Goal: Information Seeking & Learning: Learn about a topic

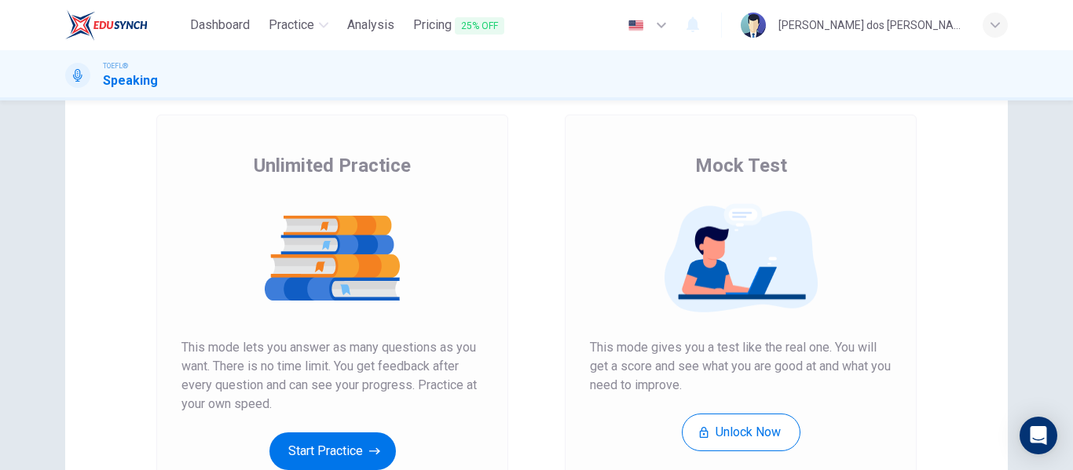
scroll to position [236, 0]
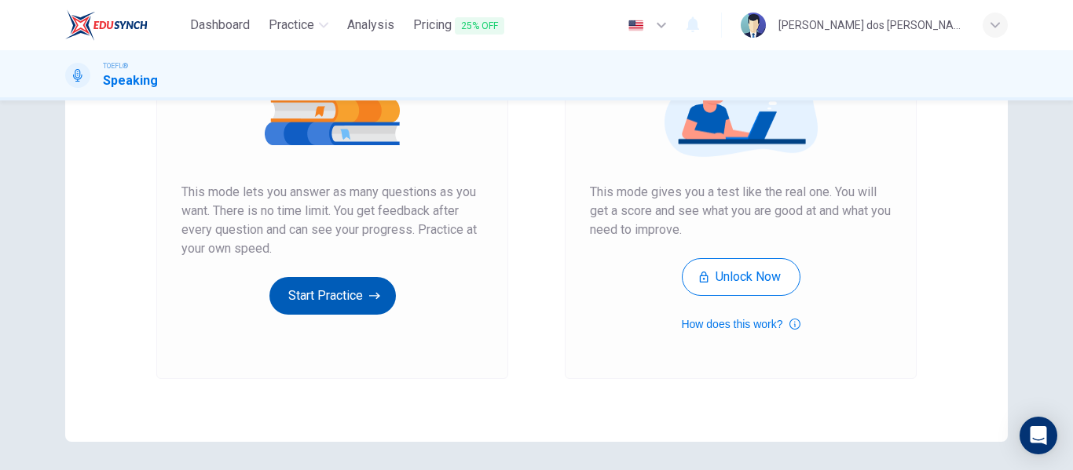
click at [348, 287] on button "Start Practice" at bounding box center [332, 296] width 126 height 38
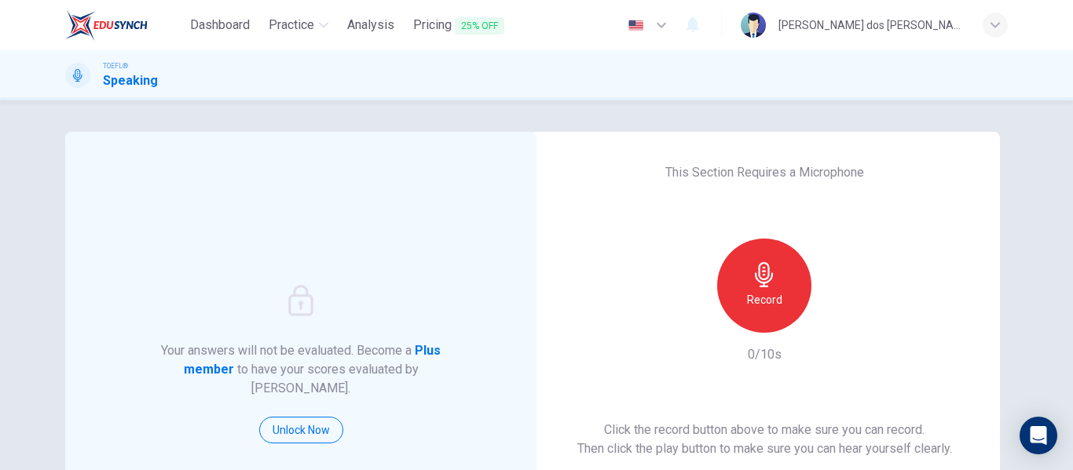
click at [773, 314] on div "Record" at bounding box center [764, 286] width 94 height 94
click at [827, 330] on div "button" at bounding box center [836, 320] width 25 height 25
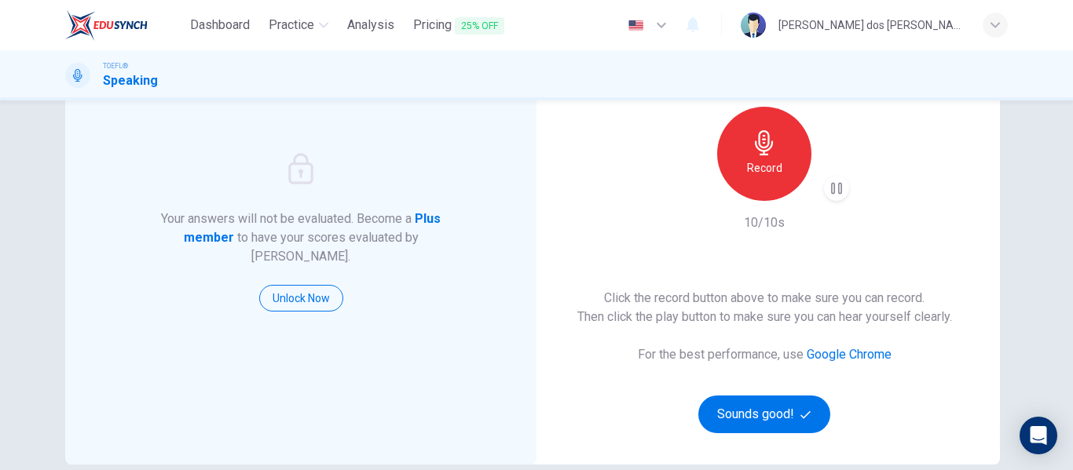
scroll to position [236, 0]
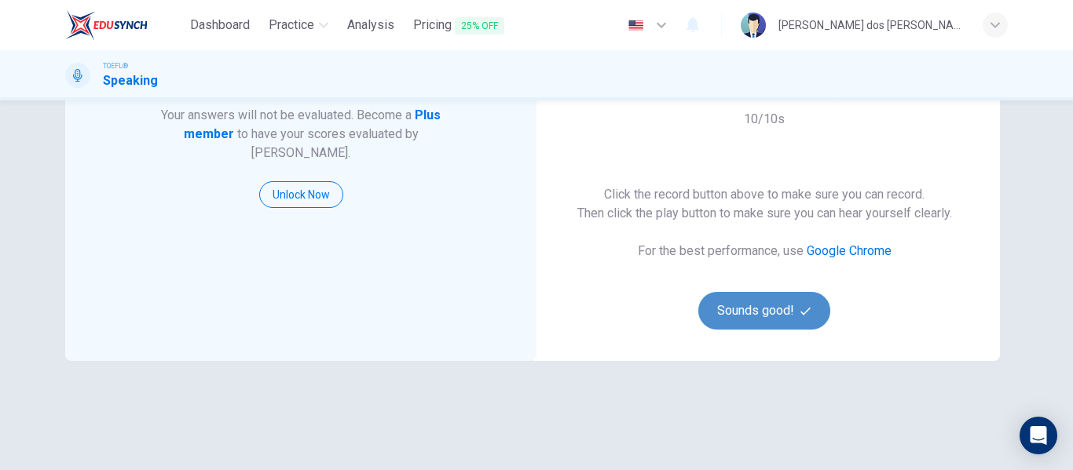
click at [808, 317] on button "Sounds good!" at bounding box center [764, 311] width 132 height 38
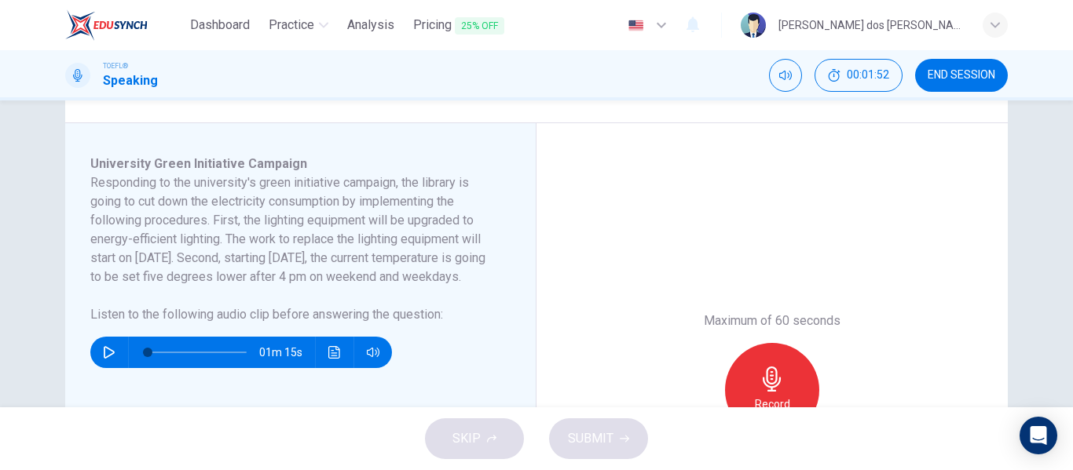
click at [104, 359] on icon "button" at bounding box center [109, 352] width 11 height 13
type input "0"
click at [779, 380] on icon "button" at bounding box center [771, 379] width 25 height 25
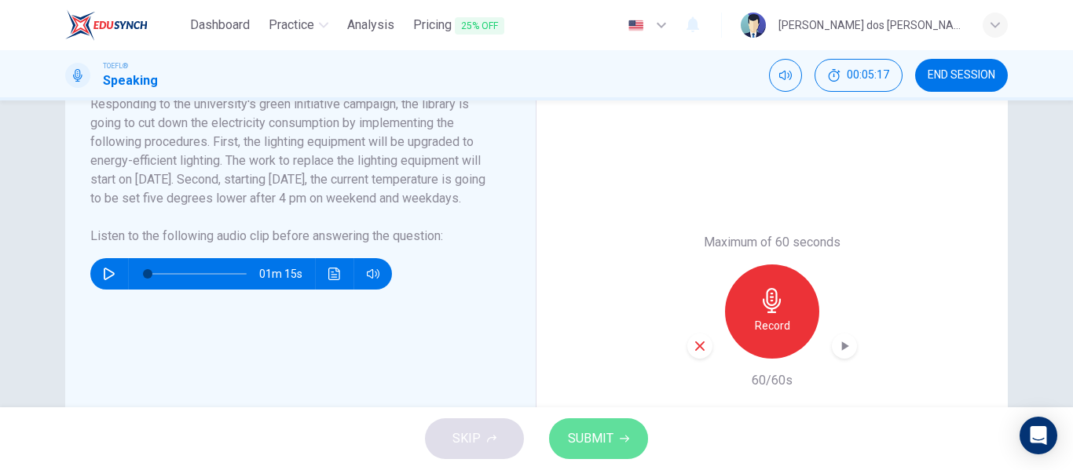
click at [598, 452] on button "SUBMIT" at bounding box center [598, 439] width 99 height 41
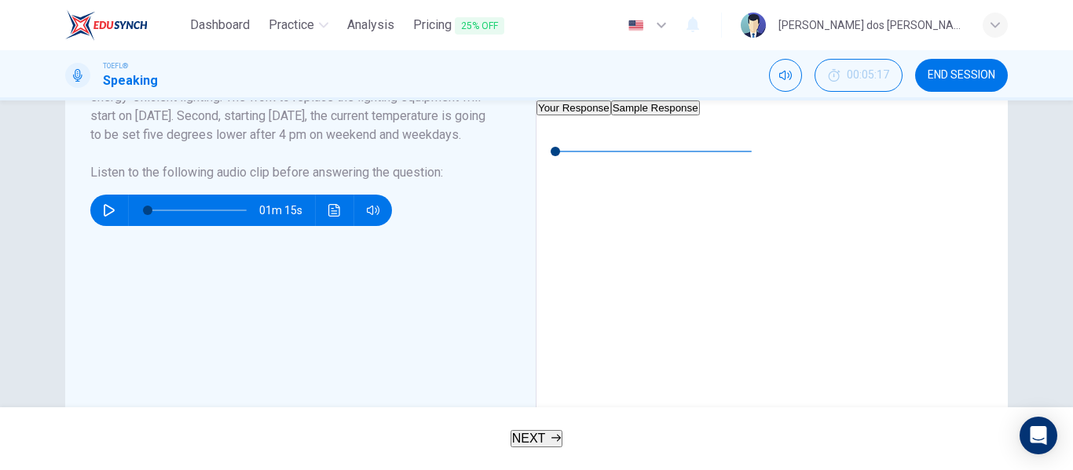
click at [522, 410] on div "NEXT" at bounding box center [536, 439] width 1073 height 63
click at [530, 430] on button "NEXT" at bounding box center [537, 438] width 53 height 17
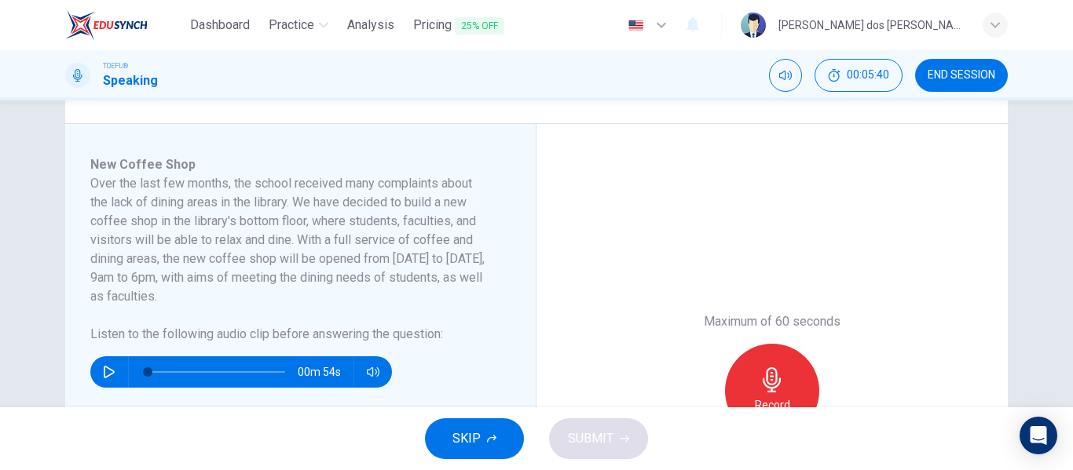
scroll to position [236, 0]
click at [108, 380] on button "button" at bounding box center [109, 371] width 25 height 31
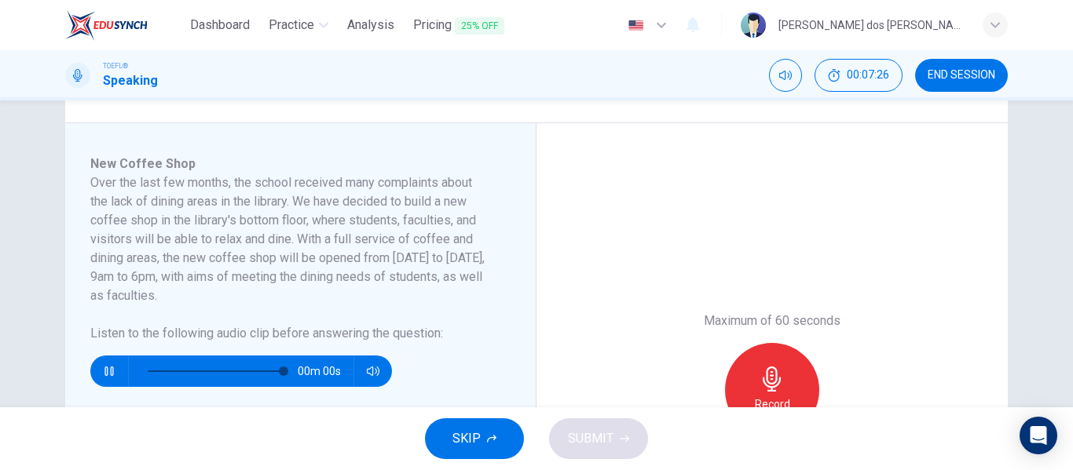
type input "0"
click at [748, 364] on div "Record" at bounding box center [772, 390] width 94 height 94
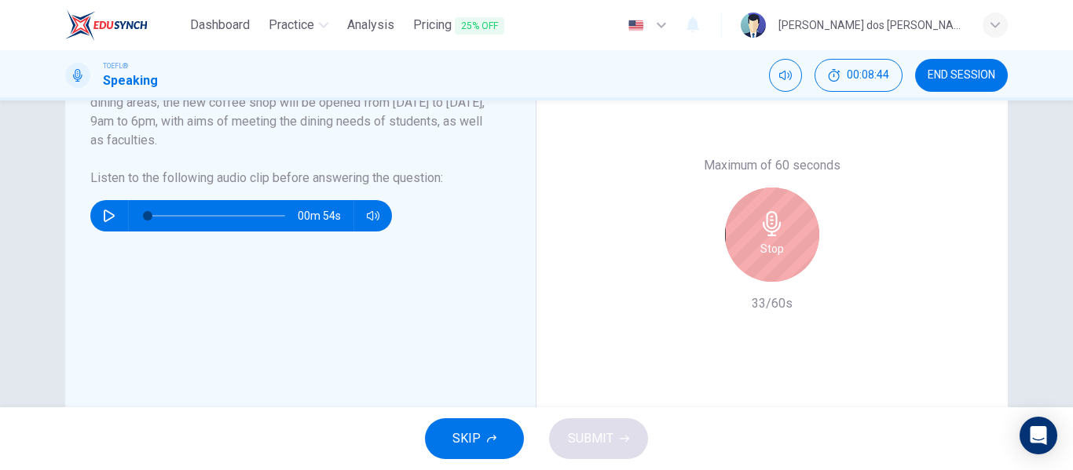
scroll to position [393, 0]
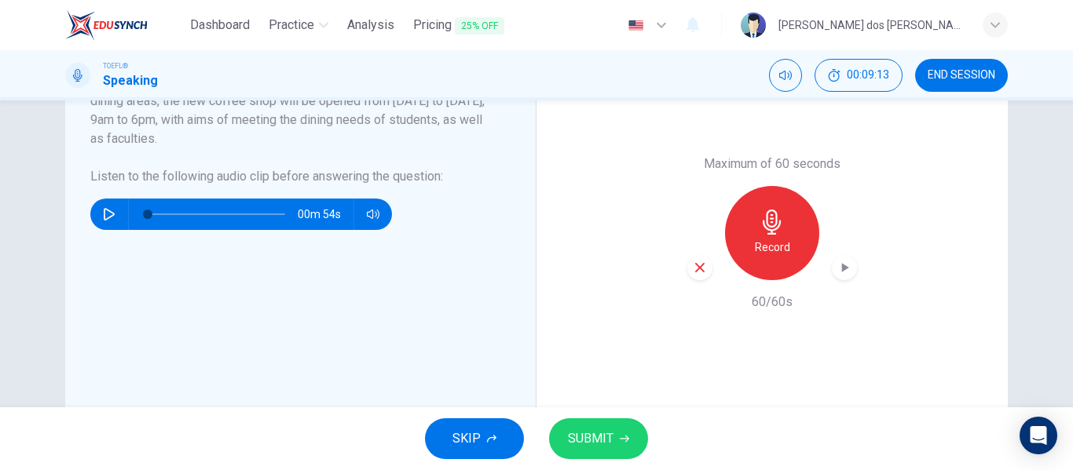
click at [584, 449] on span "SUBMIT" at bounding box center [591, 439] width 46 height 22
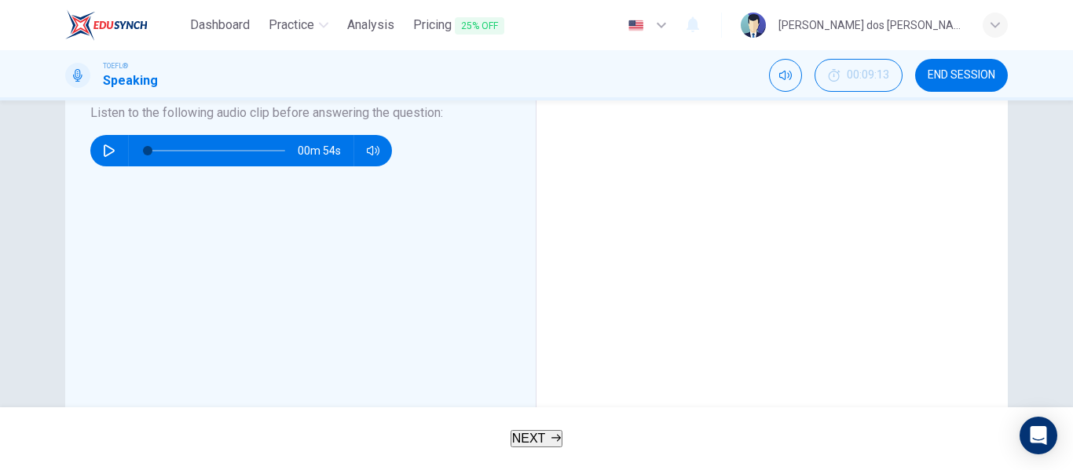
click at [555, 430] on button "NEXT" at bounding box center [537, 438] width 53 height 17
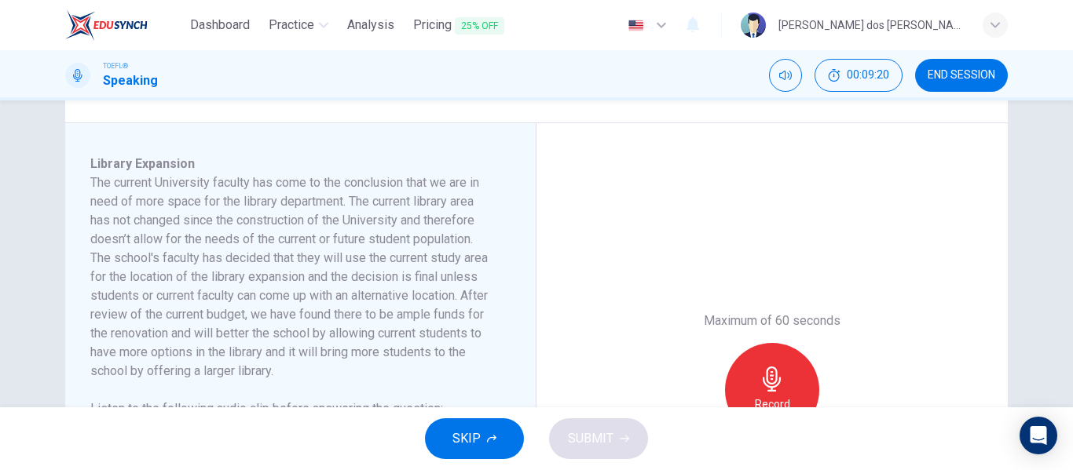
scroll to position [314, 0]
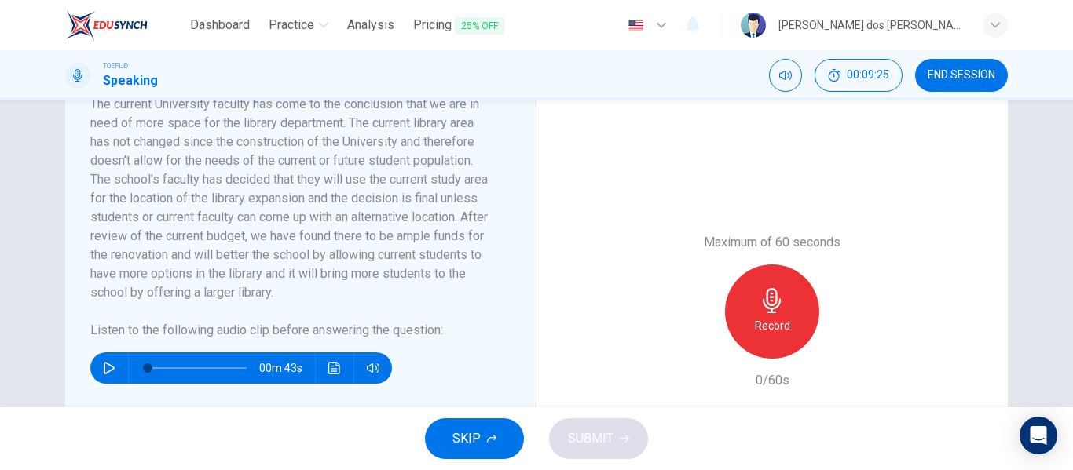
click at [975, 70] on span "END SESSION" at bounding box center [962, 75] width 68 height 13
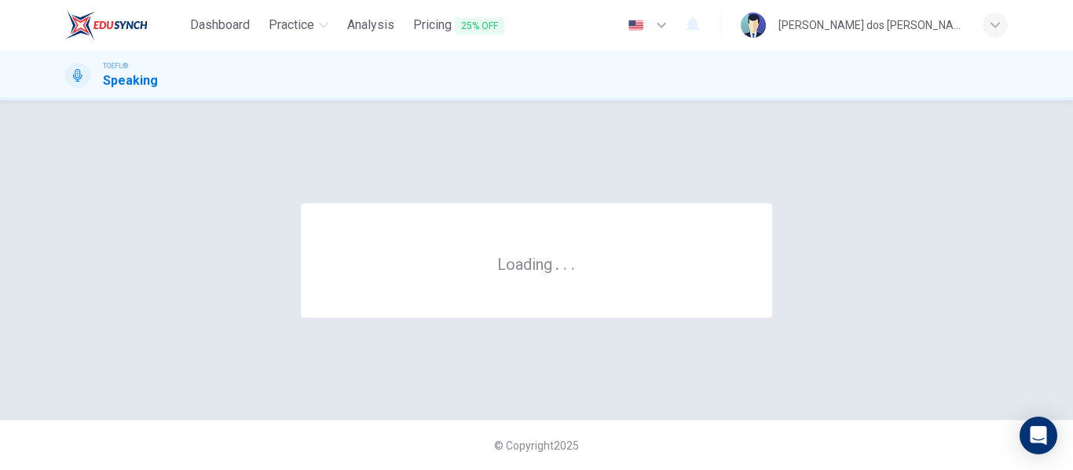
scroll to position [0, 0]
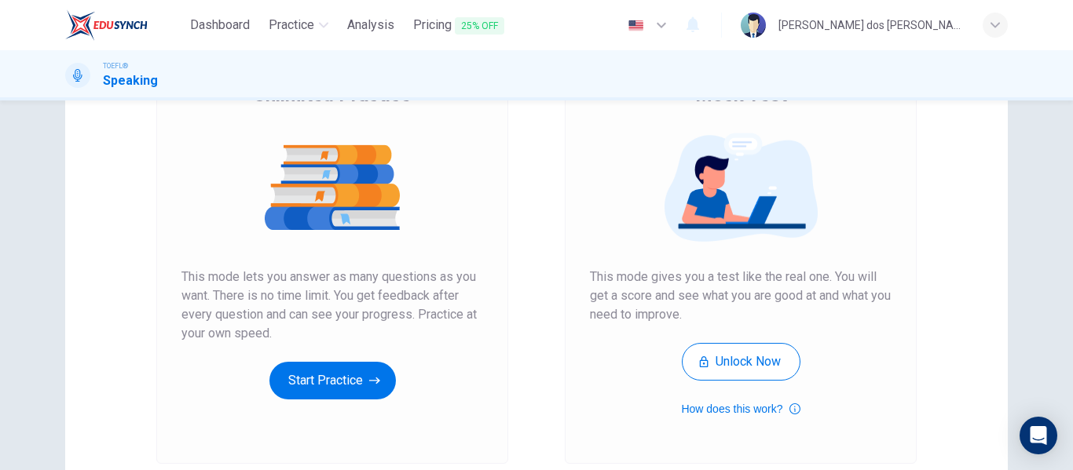
scroll to position [289, 0]
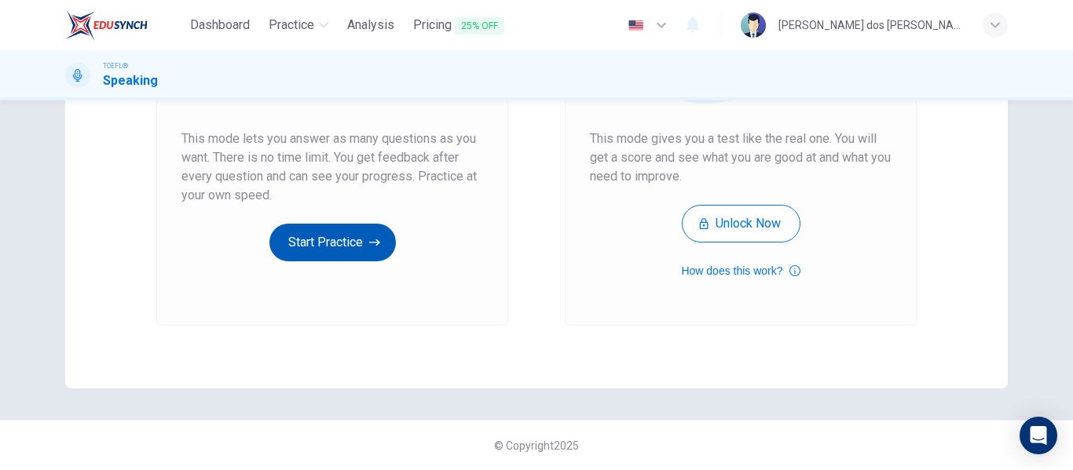
click at [349, 247] on button "Start Practice" at bounding box center [332, 243] width 126 height 38
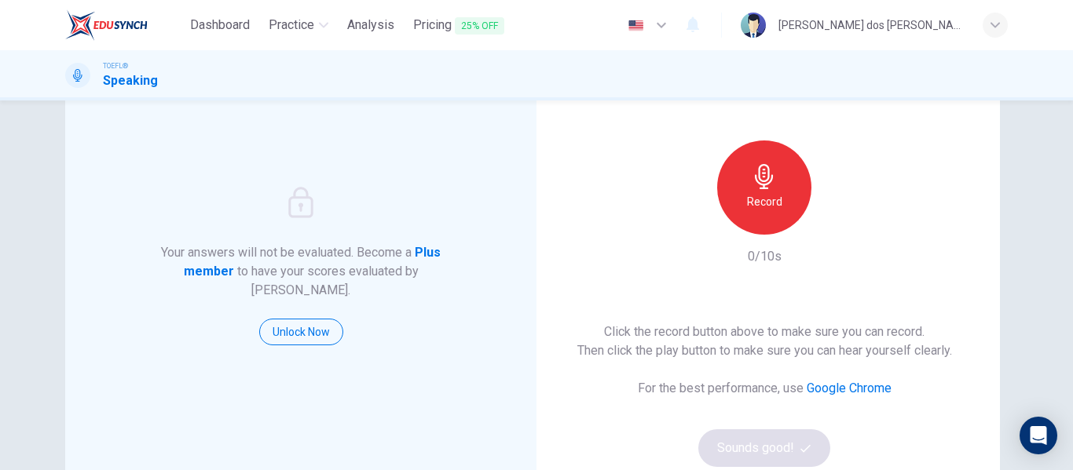
scroll to position [0, 0]
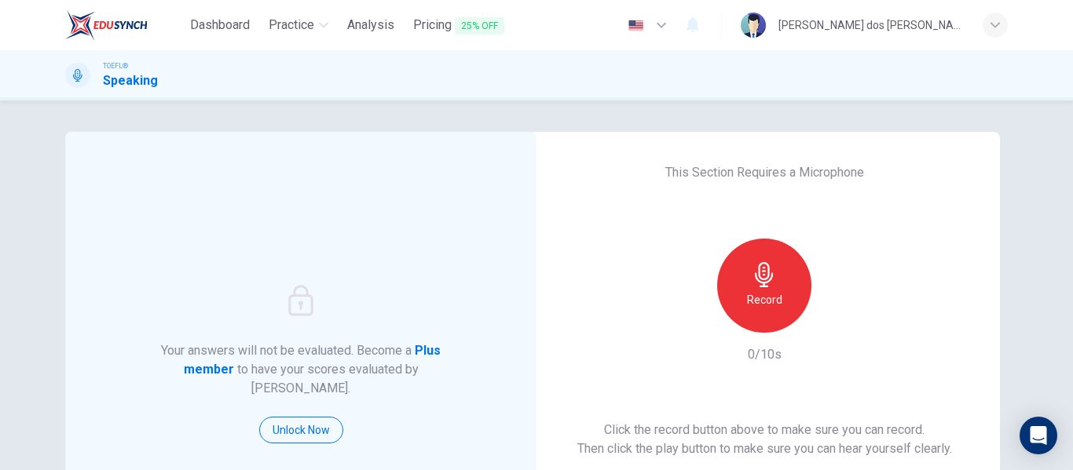
click at [770, 264] on icon "button" at bounding box center [764, 274] width 25 height 25
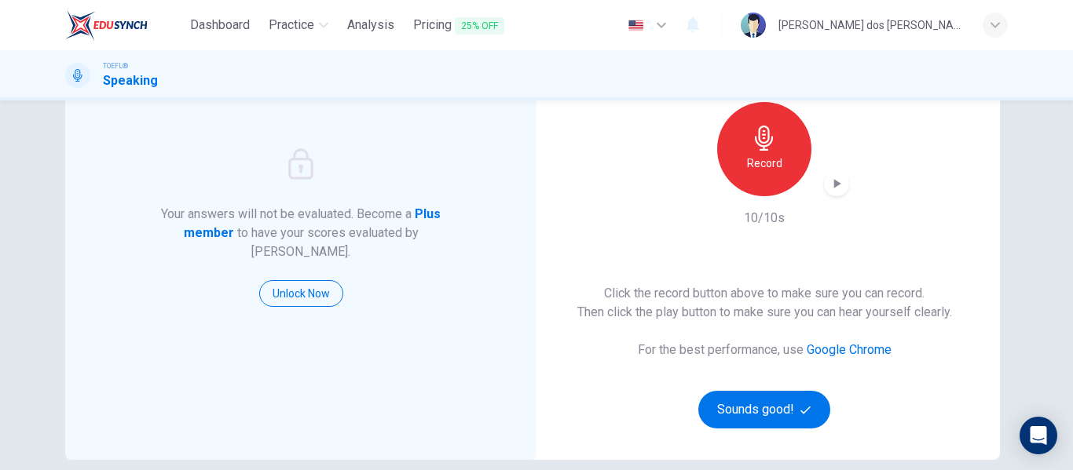
scroll to position [289, 0]
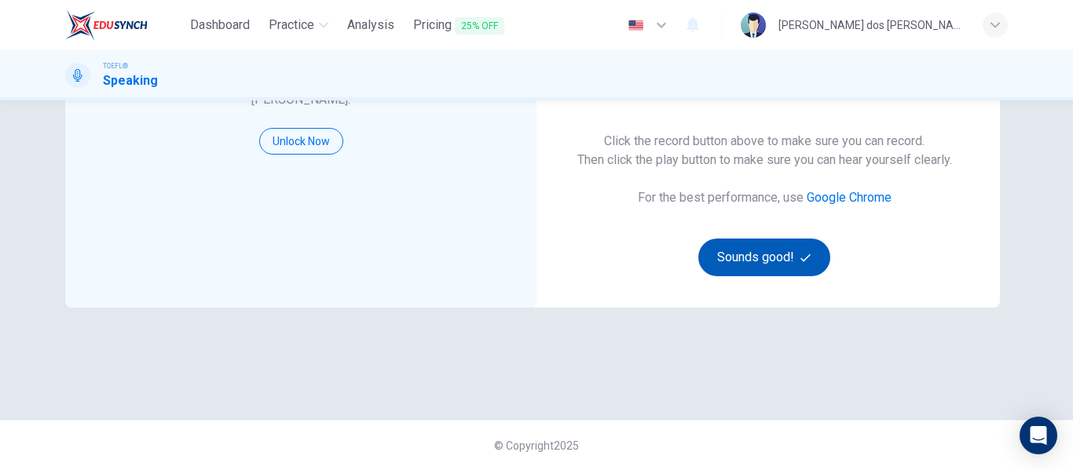
click at [806, 268] on button "Sounds good!" at bounding box center [764, 258] width 132 height 38
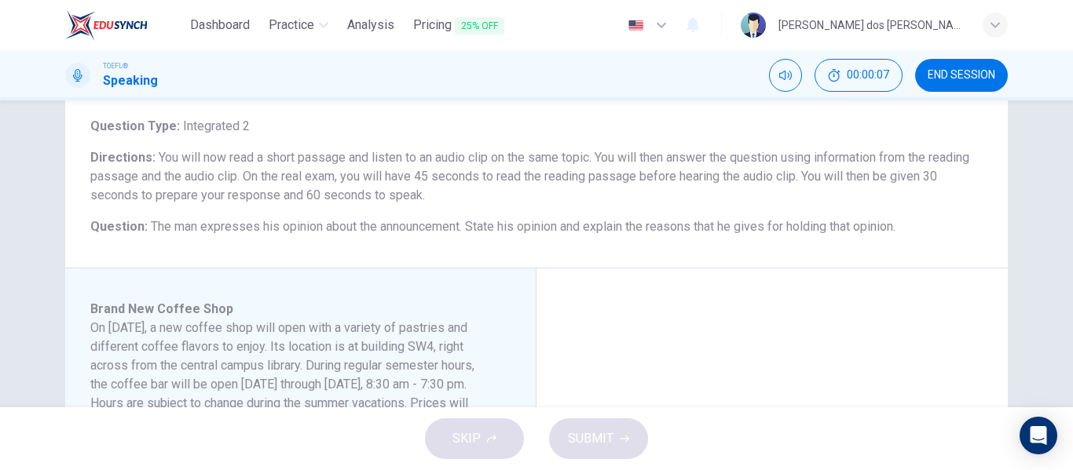
scroll to position [236, 0]
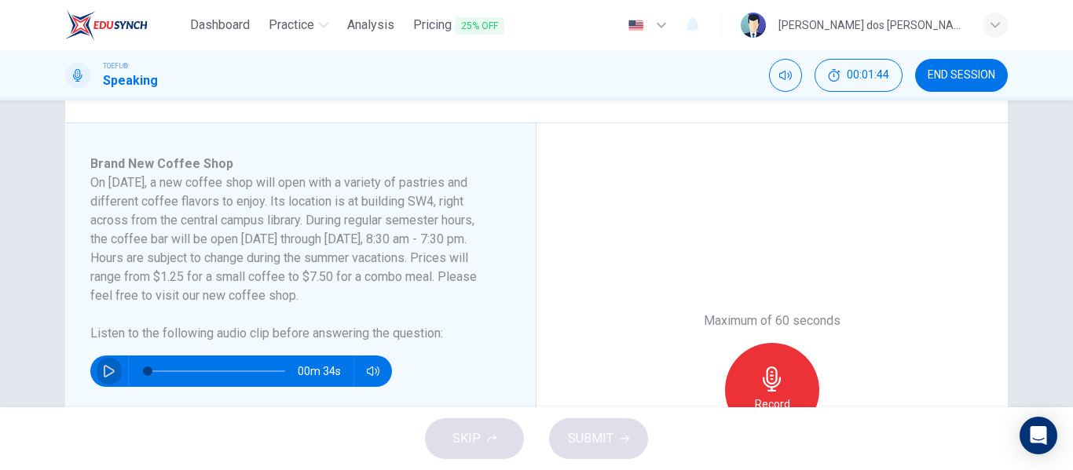
click at [103, 372] on icon "button" at bounding box center [109, 371] width 13 height 13
type input "0"
click at [800, 379] on div "Record" at bounding box center [772, 390] width 94 height 94
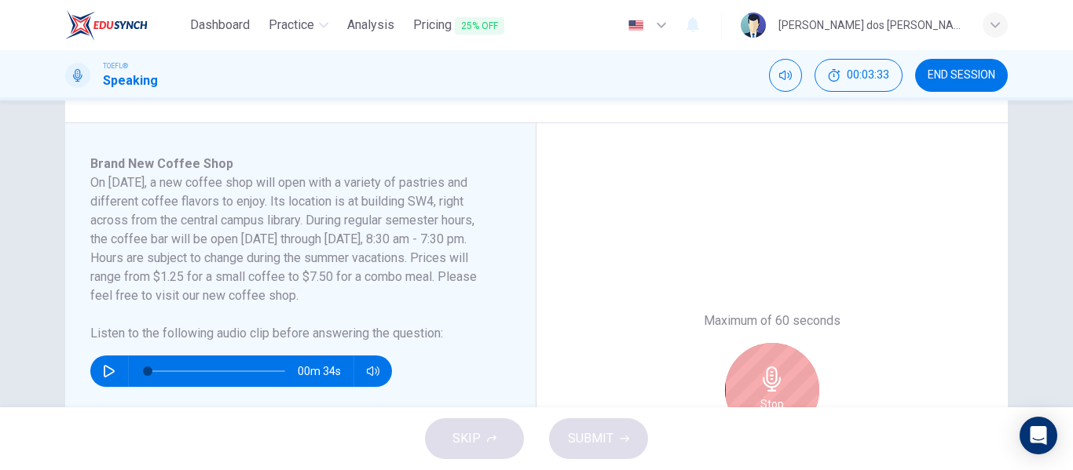
scroll to position [393, 0]
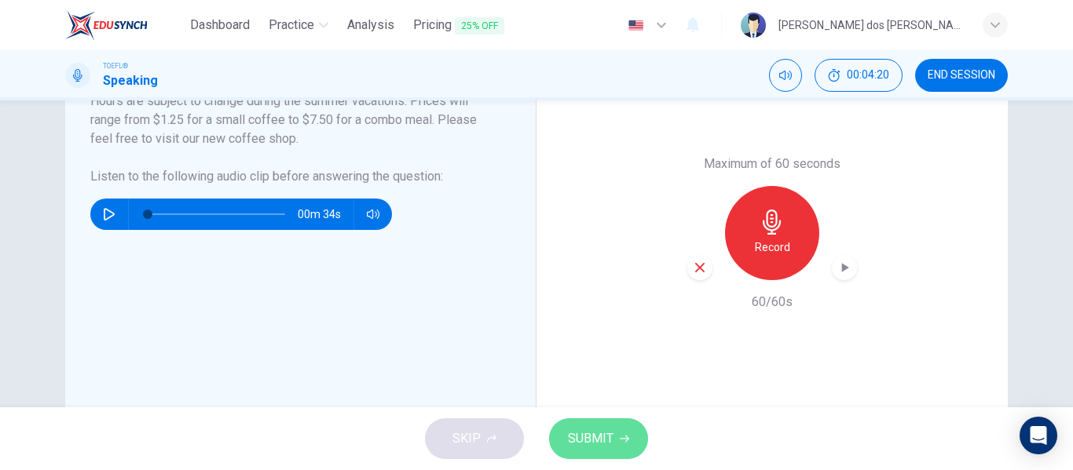
click at [600, 429] on span "SUBMIT" at bounding box center [591, 439] width 46 height 22
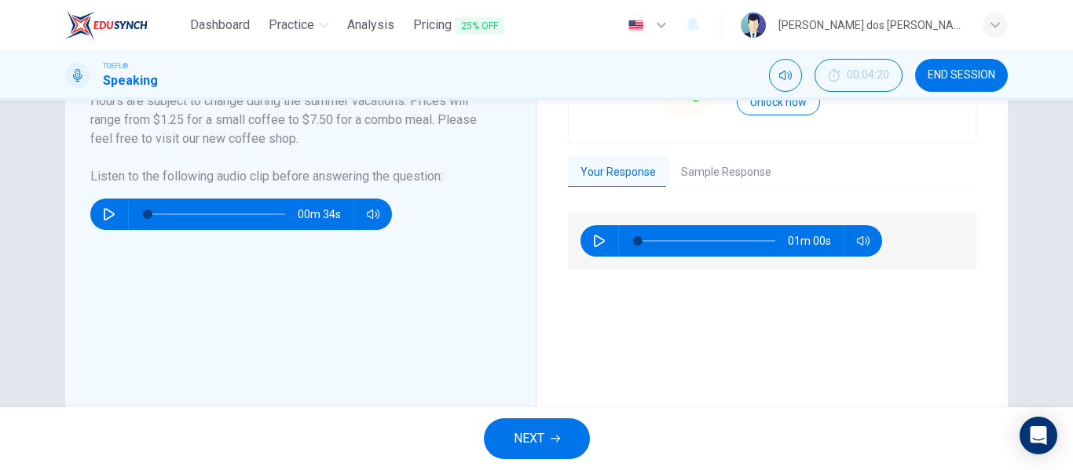
click at [543, 430] on span "NEXT" at bounding box center [529, 439] width 31 height 22
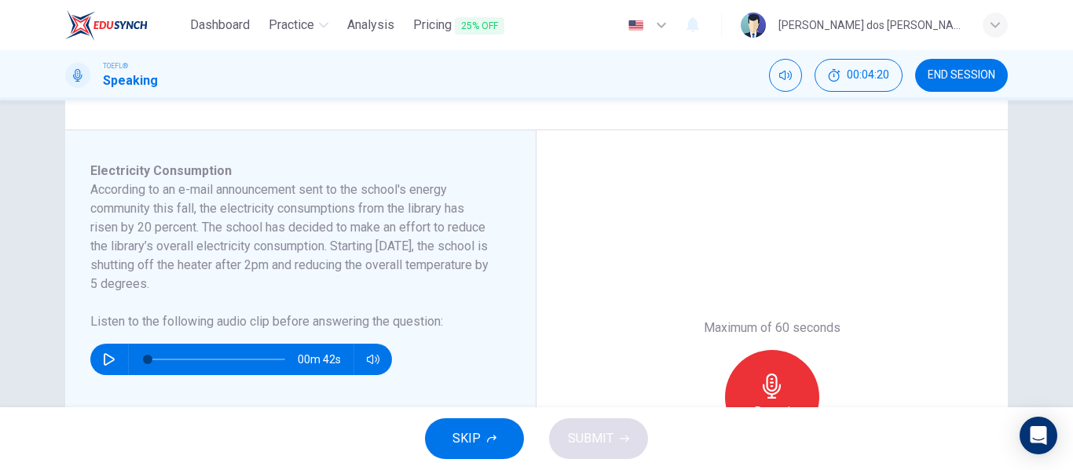
scroll to position [236, 0]
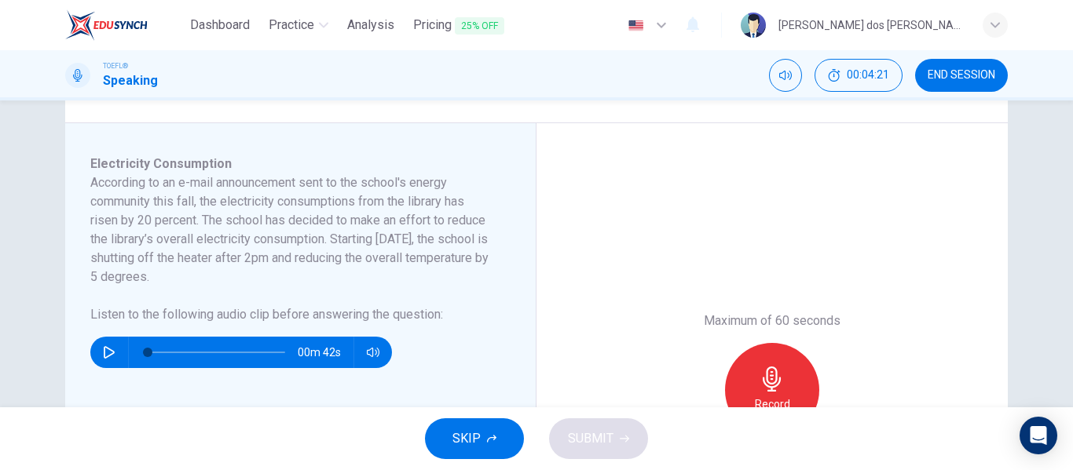
click at [479, 427] on button "SKIP" at bounding box center [474, 439] width 99 height 41
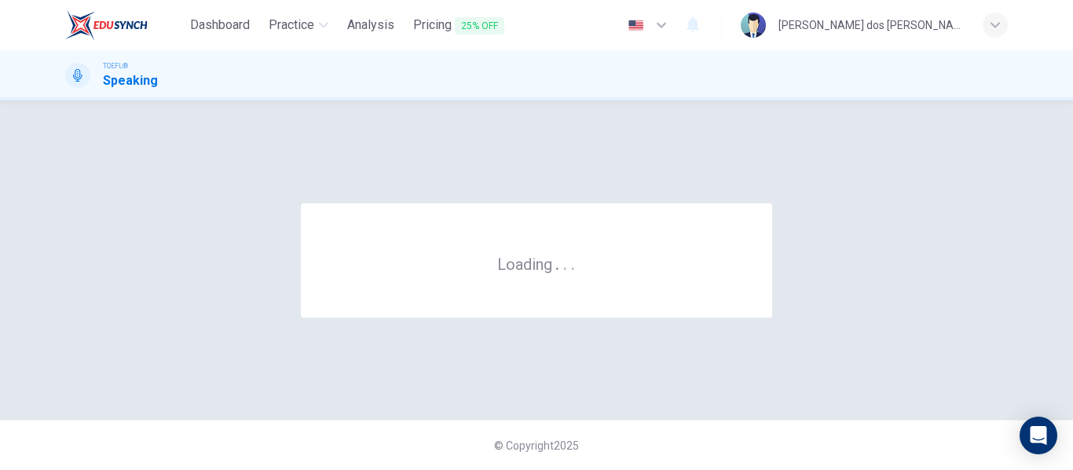
scroll to position [0, 0]
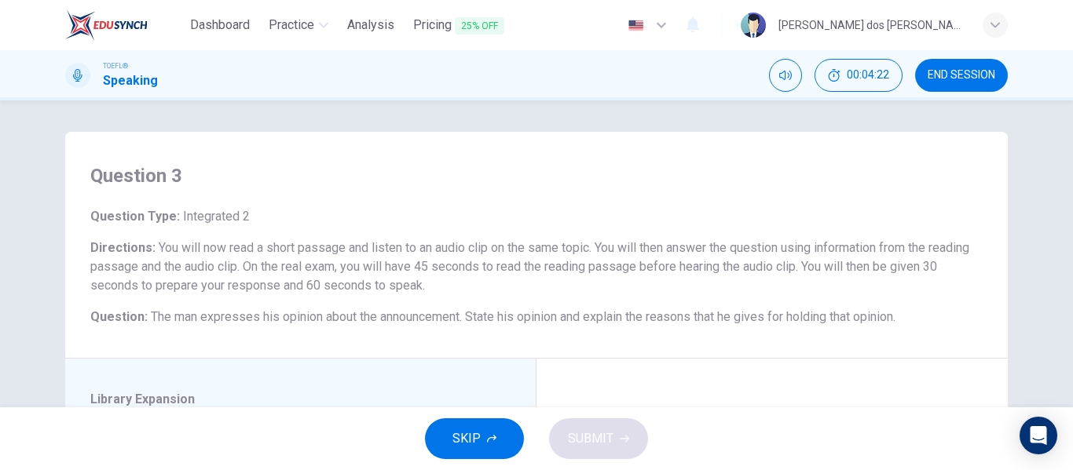
click at [499, 444] on button "SKIP" at bounding box center [474, 439] width 99 height 41
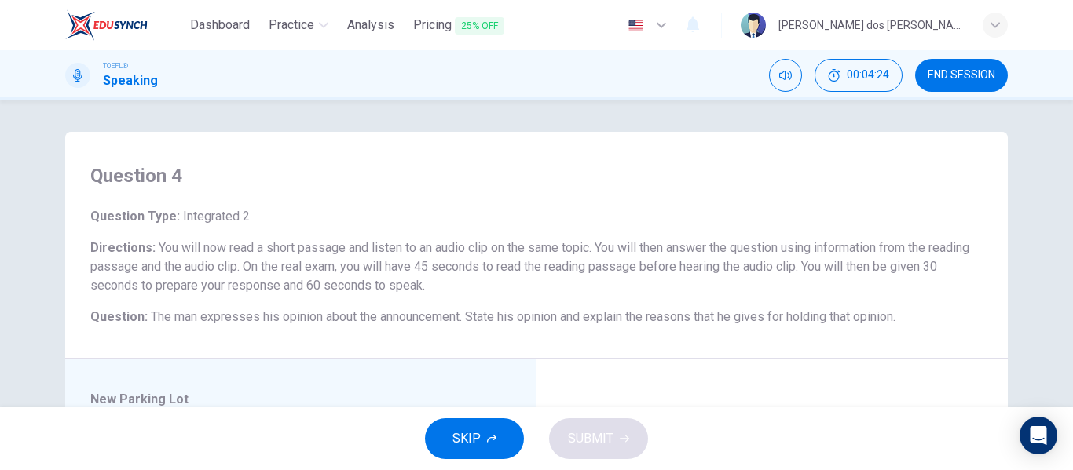
click at [504, 434] on button "SKIP" at bounding box center [474, 439] width 99 height 41
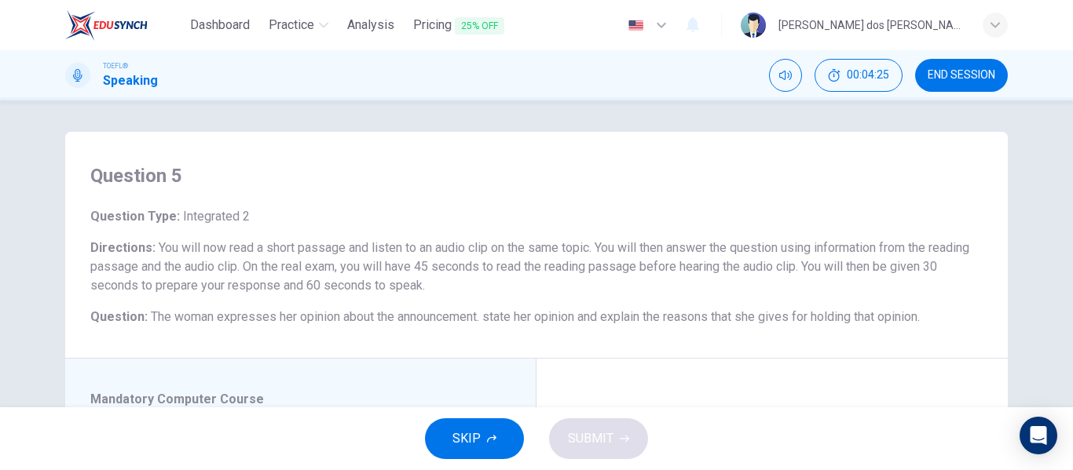
click at [456, 427] on button "SKIP" at bounding box center [474, 439] width 99 height 41
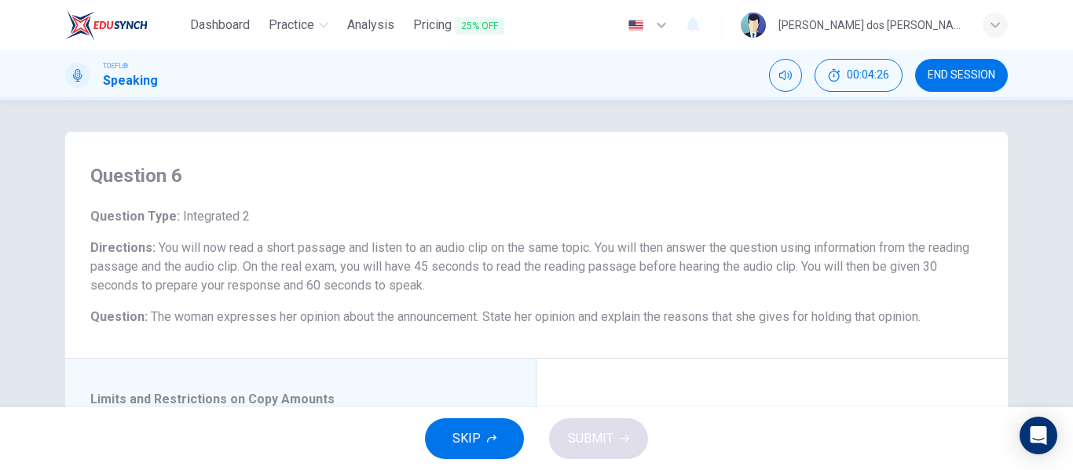
click at [486, 427] on button "SKIP" at bounding box center [474, 439] width 99 height 41
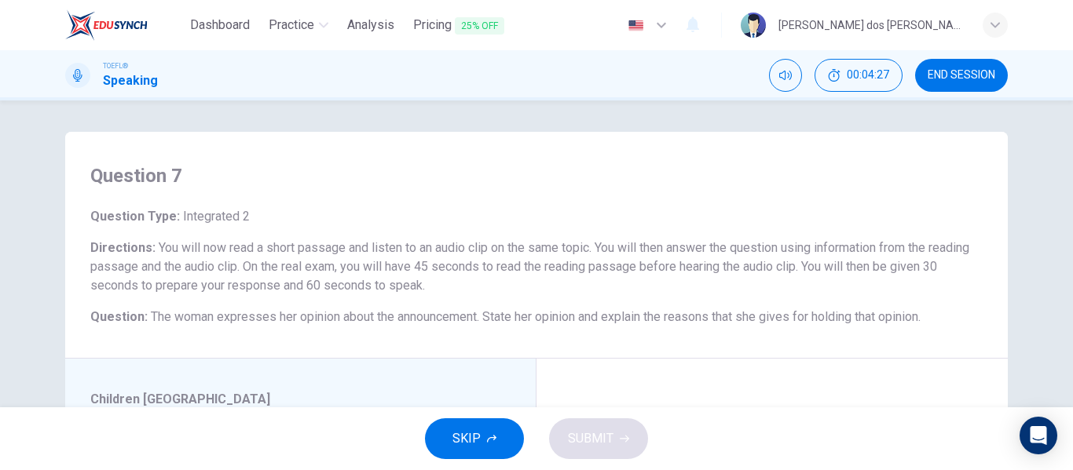
click at [463, 445] on span "SKIP" at bounding box center [466, 439] width 28 height 22
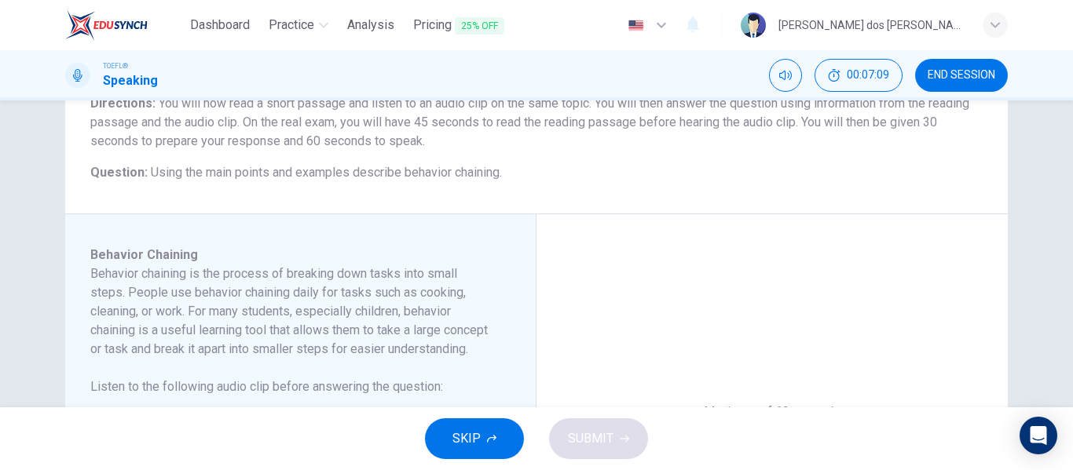
scroll to position [236, 0]
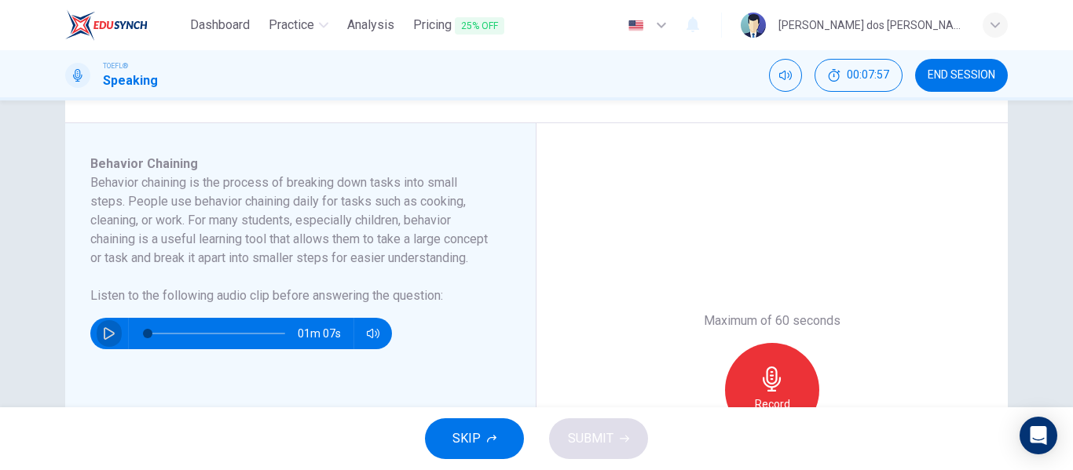
click at [97, 349] on button "button" at bounding box center [109, 333] width 25 height 31
type input "0"
click at [801, 386] on div "Record" at bounding box center [772, 390] width 94 height 94
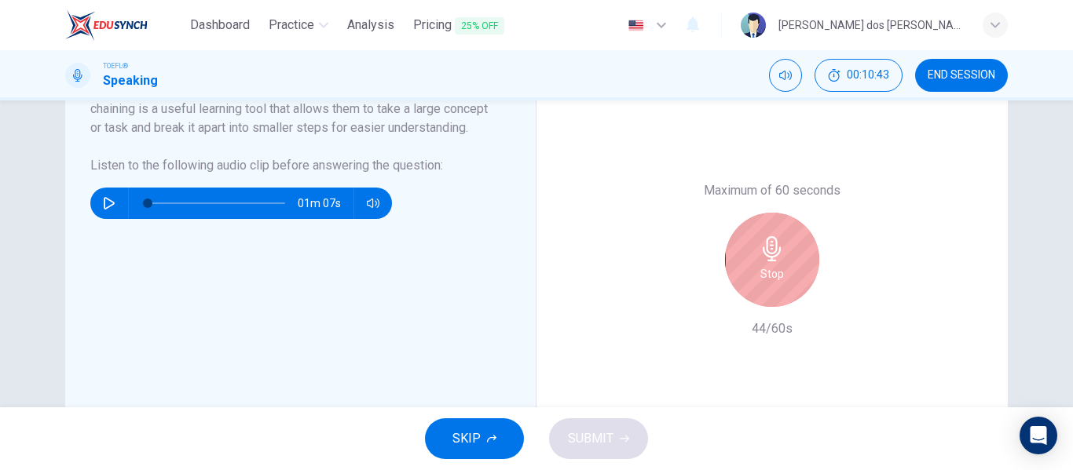
scroll to position [393, 0]
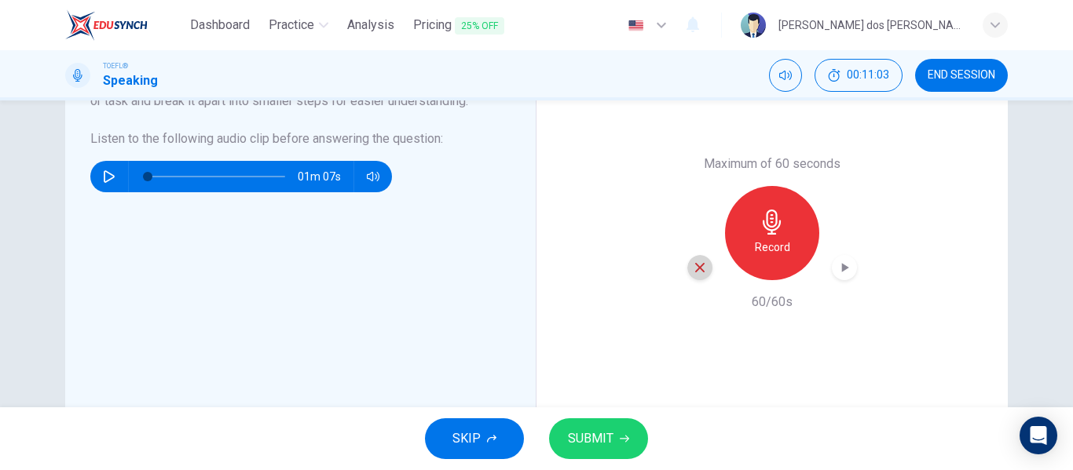
click at [688, 270] on div "button" at bounding box center [699, 267] width 25 height 25
click at [764, 238] on h6 "Record" at bounding box center [772, 247] width 35 height 19
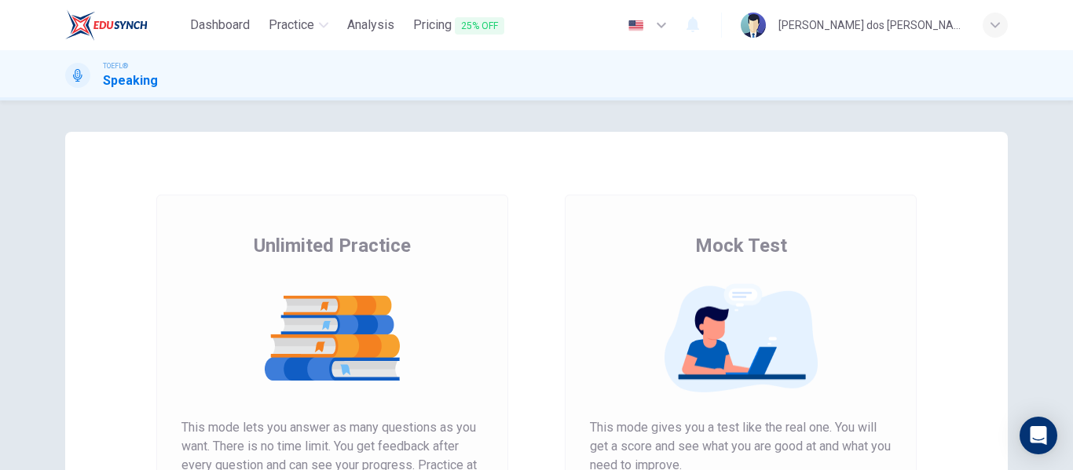
scroll to position [236, 0]
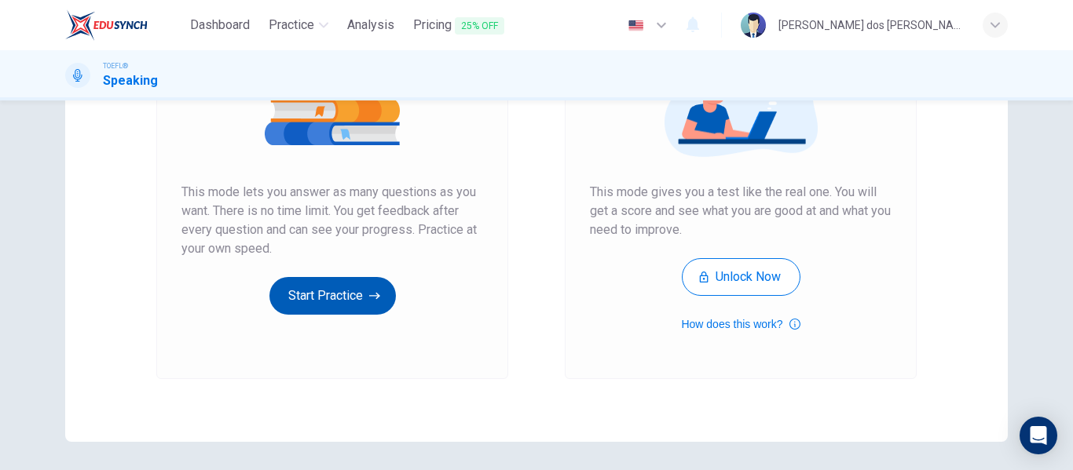
click at [375, 300] on icon "button" at bounding box center [374, 296] width 11 height 16
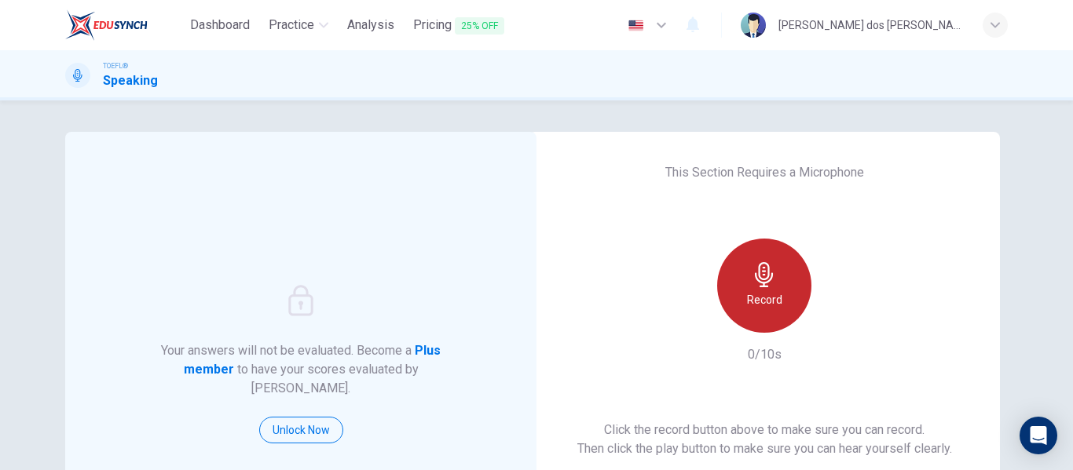
click at [783, 293] on div "Record" at bounding box center [764, 286] width 94 height 94
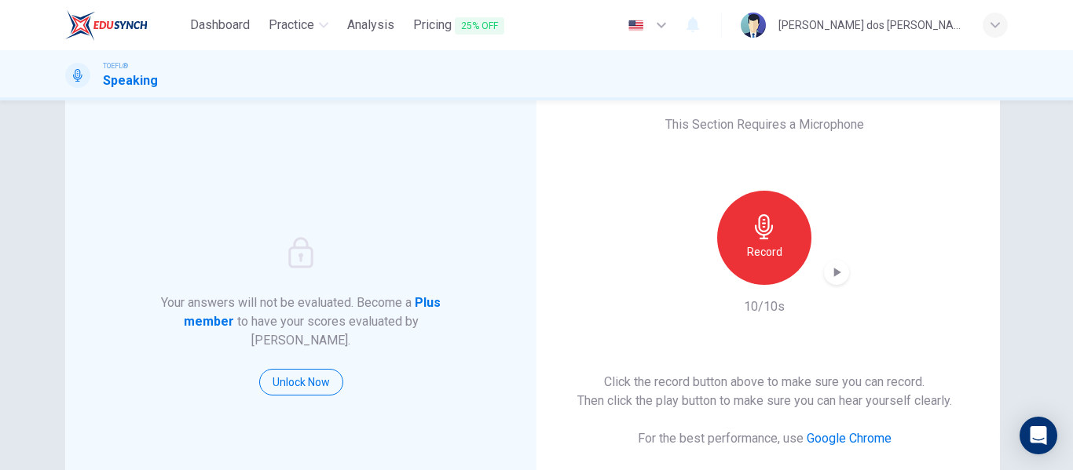
scroll to position [157, 0]
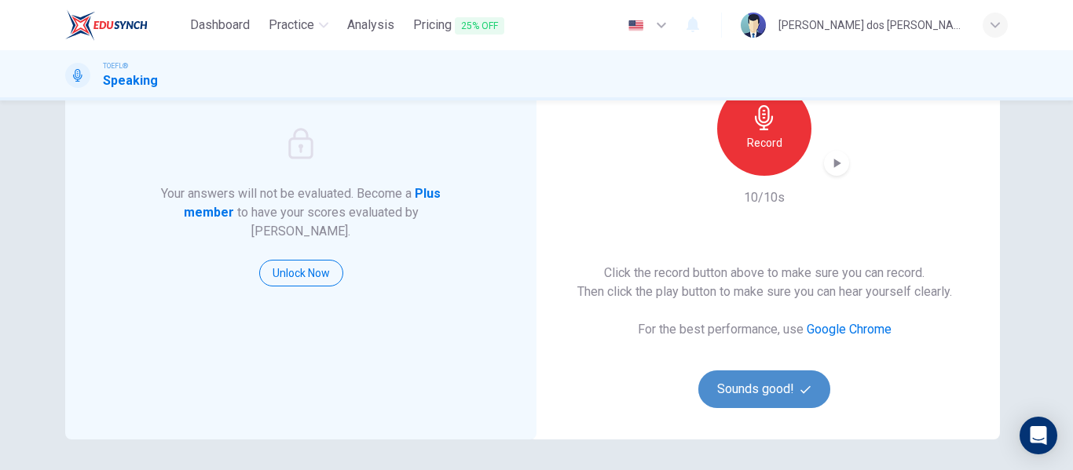
click at [771, 393] on button "Sounds good!" at bounding box center [764, 390] width 132 height 38
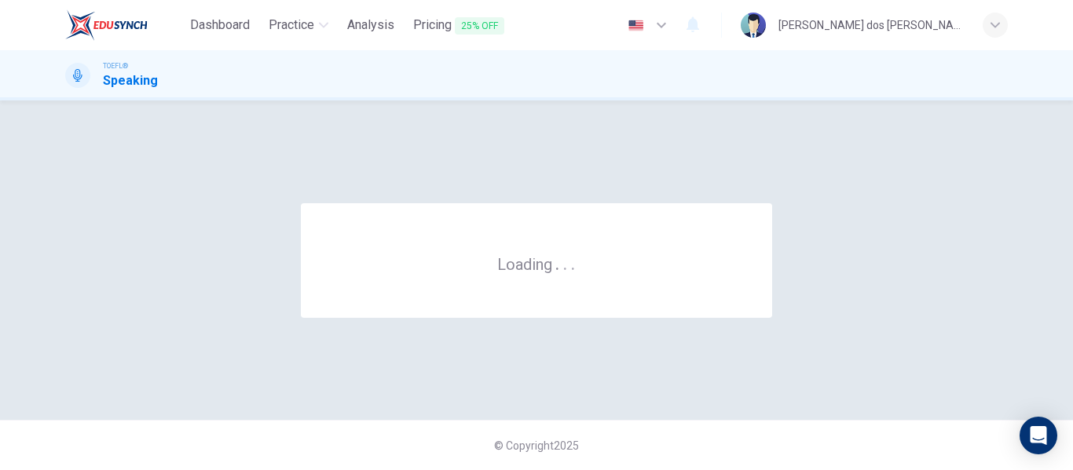
scroll to position [0, 0]
